Goal: Task Accomplishment & Management: Manage account settings

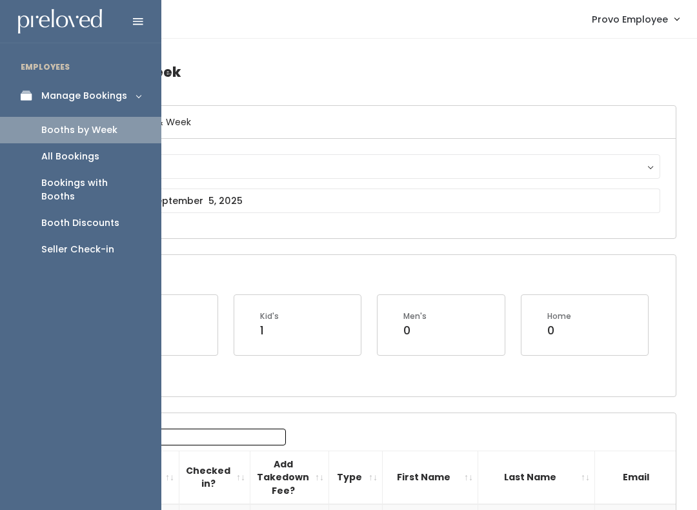
click at [80, 135] on div "Booths by Week" at bounding box center [79, 130] width 76 height 14
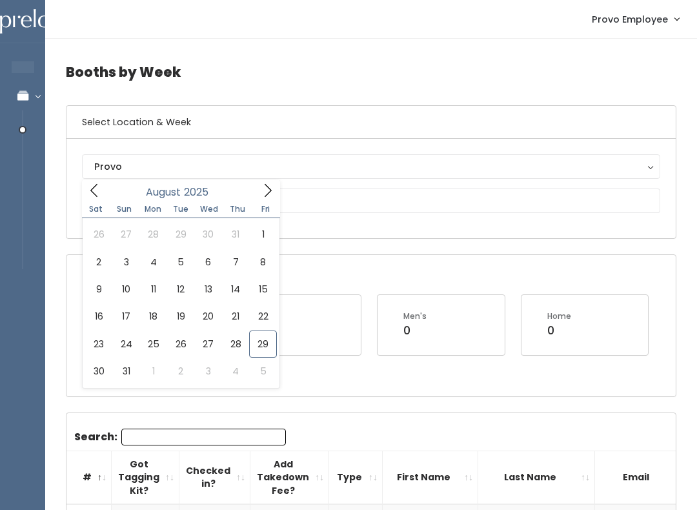
click at [282, 177] on button "Provo" at bounding box center [371, 166] width 578 height 25
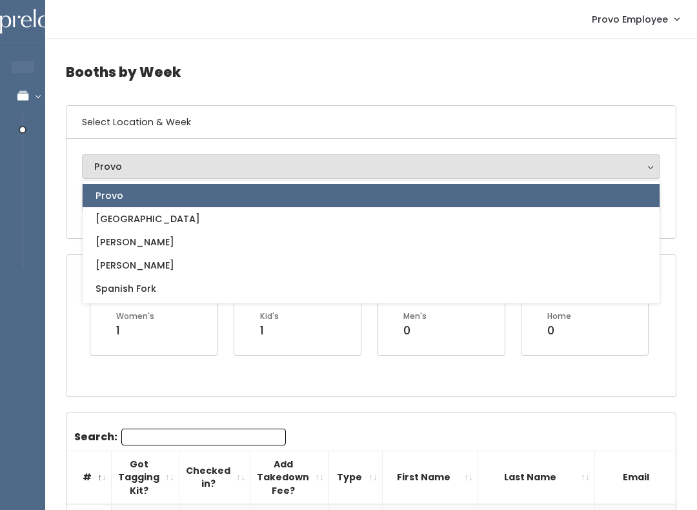
click at [252, 147] on div "Provo Houston Layton Sandy Spanish Fork Provo Provo Houston Layton Sandy Spanis…" at bounding box center [370, 188] width 609 height 99
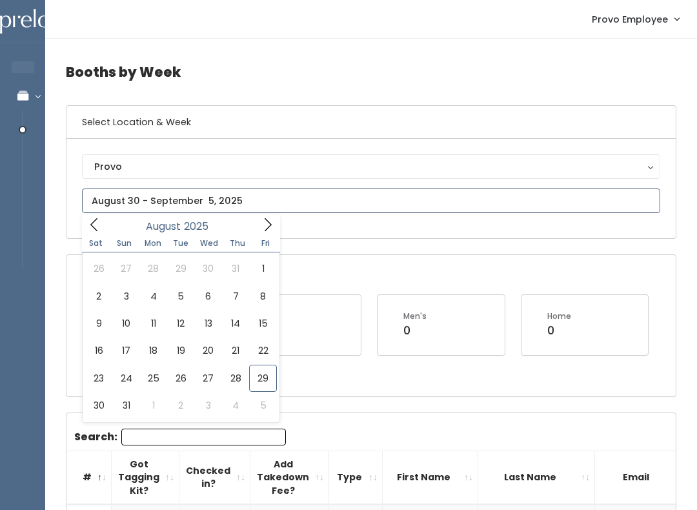
click at [279, 221] on span at bounding box center [268, 224] width 25 height 20
type input "September 20 to September 26"
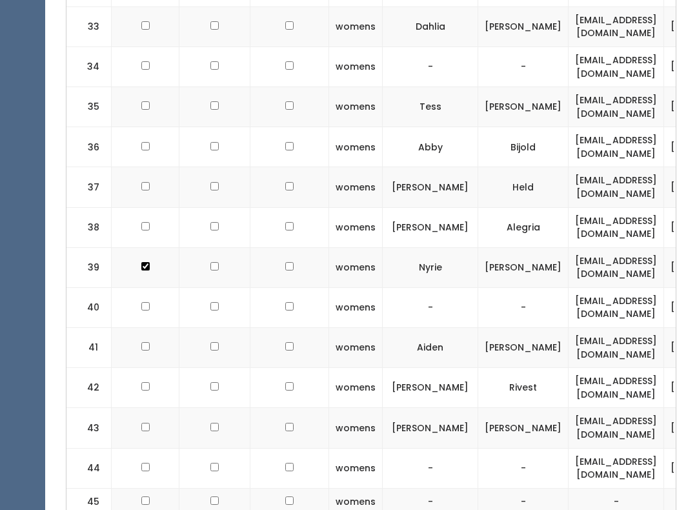
scroll to position [1609, 0]
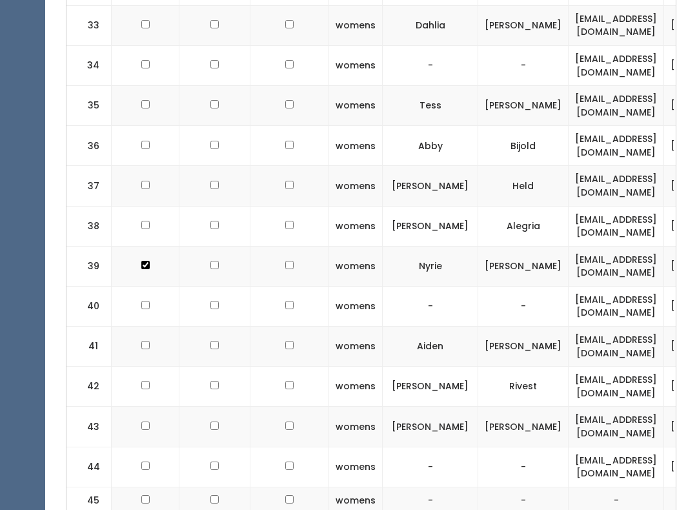
click at [132, 407] on td at bounding box center [146, 427] width 68 height 40
checkbox input "true"
